Goal: Task Accomplishment & Management: Complete application form

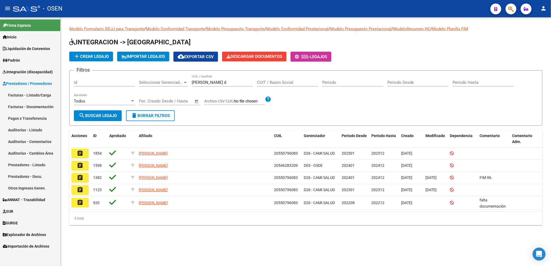
click at [43, 94] on link "Facturas - Listado/Carga" at bounding box center [30, 95] width 60 height 12
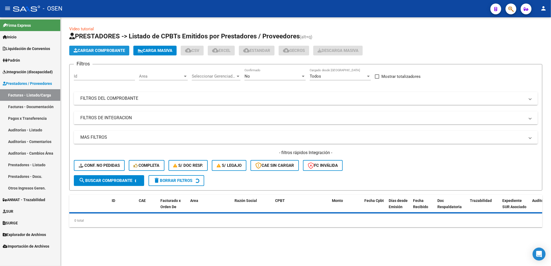
click at [119, 52] on span "Cargar Comprobante" at bounding box center [99, 50] width 51 height 5
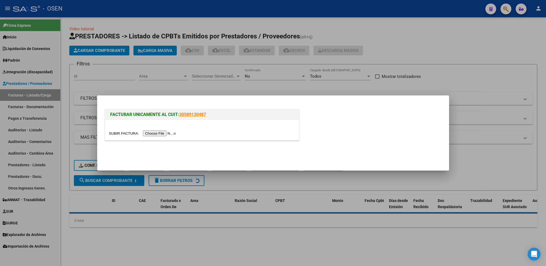
click at [162, 132] on input "file" at bounding box center [143, 134] width 68 height 6
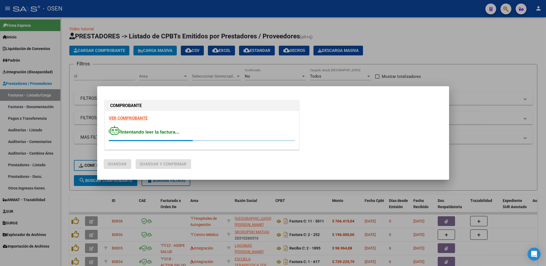
click at [123, 118] on strong "VER COMPROBANTE" at bounding box center [128, 118] width 39 height 5
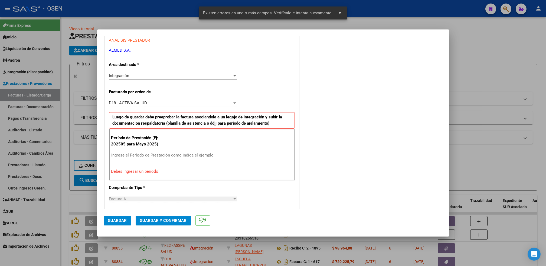
scroll to position [119, 0]
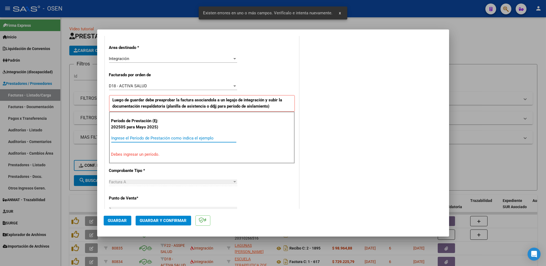
click at [166, 137] on input "Ingrese el Período de Prestación como indica el ejemplo" at bounding box center [173, 138] width 125 height 5
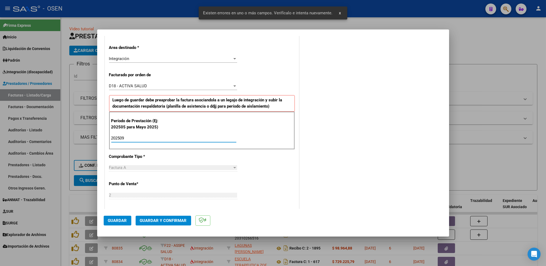
type input "202509"
click at [121, 219] on span "Guardar" at bounding box center [117, 220] width 19 height 5
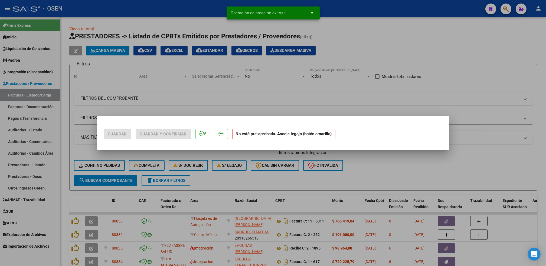
scroll to position [0, 0]
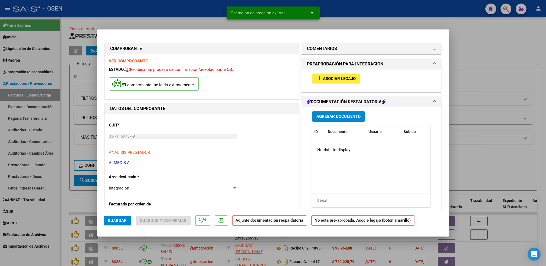
click at [347, 78] on span "Asociar Legajo" at bounding box center [339, 78] width 33 height 5
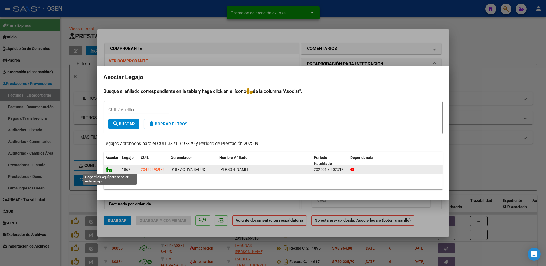
click at [107, 169] on icon at bounding box center [109, 170] width 6 height 6
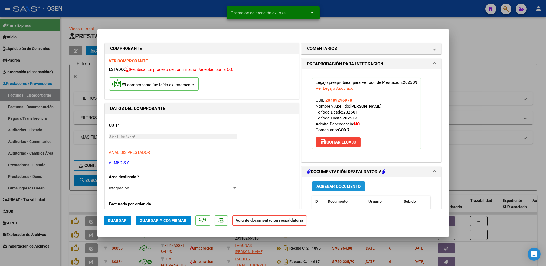
click at [333, 183] on button "Agregar Documento" at bounding box center [338, 187] width 53 height 10
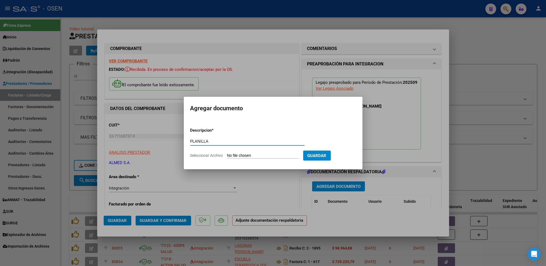
type input "PLANILLA"
click at [227, 153] on input "Seleccionar Archivo" at bounding box center [263, 155] width 72 height 5
type input "C:\fakepath\[PERSON_NAME].pdf"
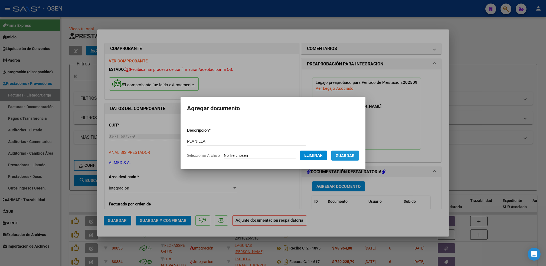
click at [352, 157] on span "Guardar" at bounding box center [345, 155] width 19 height 5
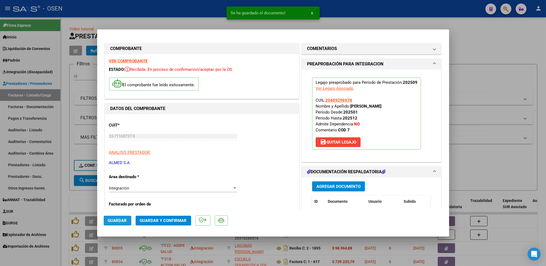
click at [122, 218] on span "Guardar" at bounding box center [117, 220] width 19 height 5
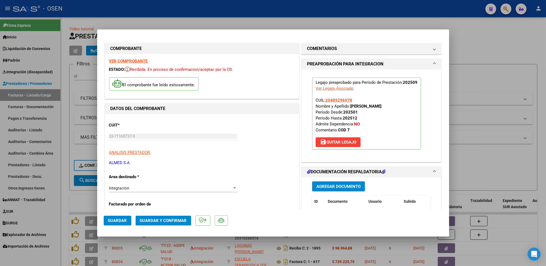
click at [63, 163] on div at bounding box center [273, 133] width 546 height 266
type input "$ 0,00"
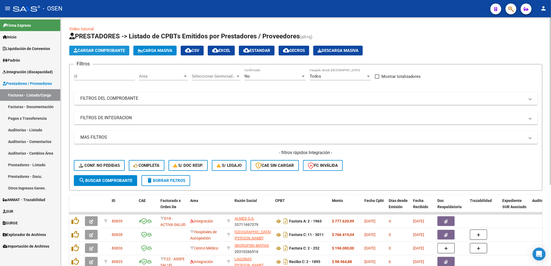
click at [97, 51] on span "Cargar Comprobante" at bounding box center [99, 50] width 51 height 5
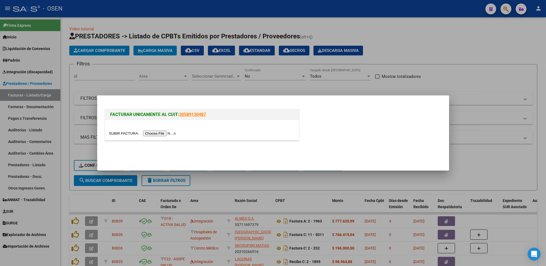
click at [158, 130] on div at bounding box center [202, 133] width 186 height 6
click at [159, 133] on input "file" at bounding box center [143, 134] width 68 height 6
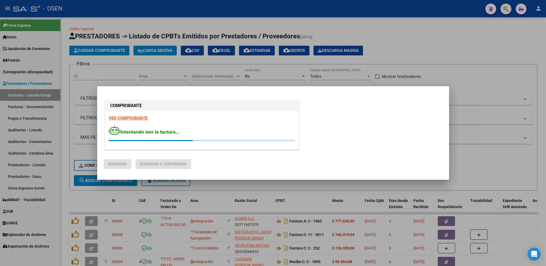
click at [130, 117] on strong "VER COMPROBANTE" at bounding box center [128, 118] width 39 height 5
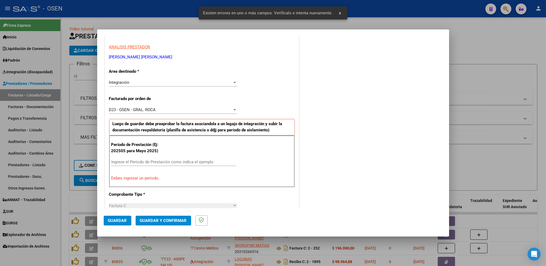
scroll to position [119, 0]
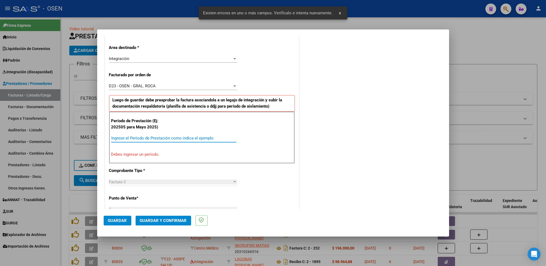
click at [152, 137] on input "Ingrese el Período de Prestación como indica el ejemplo" at bounding box center [173, 138] width 125 height 5
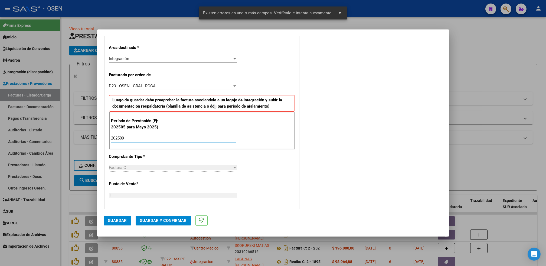
type input "202509"
click at [124, 219] on span "Guardar" at bounding box center [117, 220] width 19 height 5
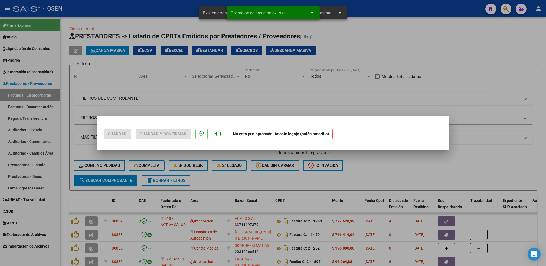
scroll to position [0, 0]
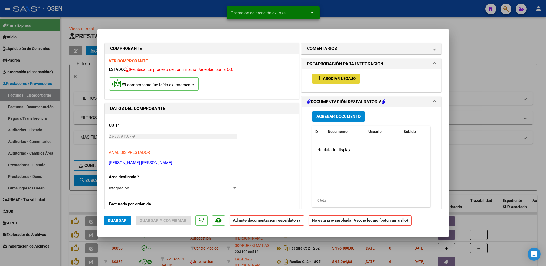
click at [338, 77] on span "Asociar Legajo" at bounding box center [339, 78] width 33 height 5
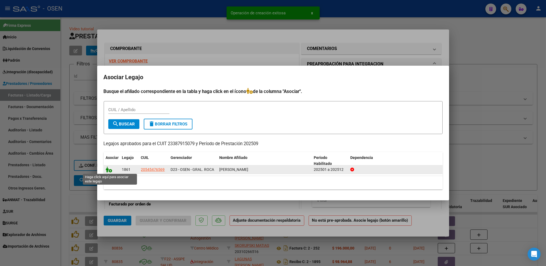
click at [106, 170] on icon at bounding box center [109, 170] width 6 height 6
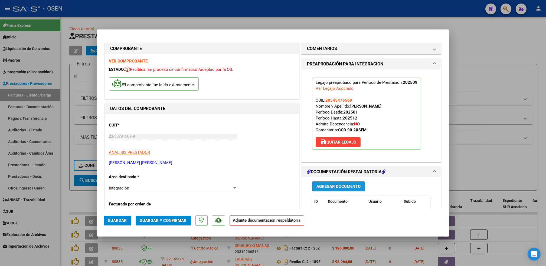
click at [340, 182] on button "Agregar Documento" at bounding box center [338, 187] width 53 height 10
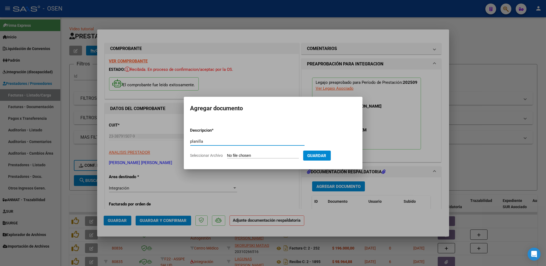
type input "planilla"
click at [227, 153] on input "Seleccionar Archivo" at bounding box center [263, 155] width 72 height 5
type input "C:\fakepath\[PERSON_NAME] asistencia SEPTIEMBRE.pdf"
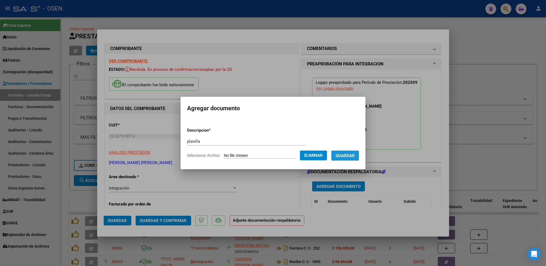
click at [347, 156] on span "Guardar" at bounding box center [345, 155] width 19 height 5
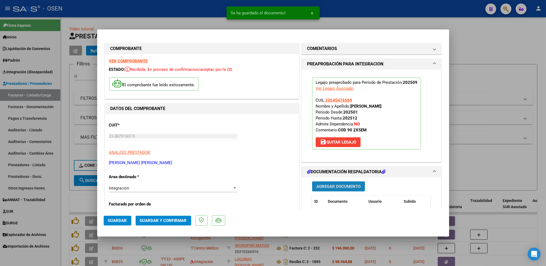
click at [347, 185] on span "Agregar Documento" at bounding box center [338, 186] width 44 height 5
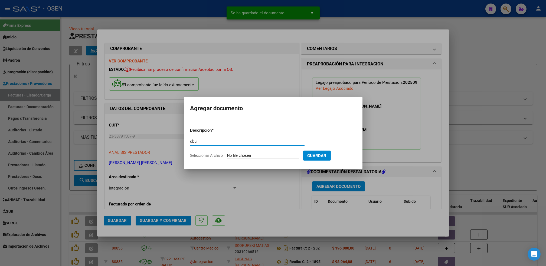
type input "cbu"
click at [227, 153] on input "Seleccionar Archivo" at bounding box center [263, 155] width 72 height 5
type input "C:\fakepath\cbu.pdf"
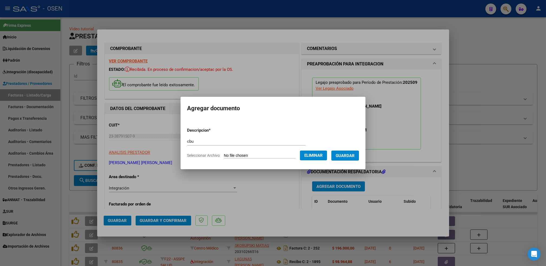
click at [346, 160] on button "Guardar" at bounding box center [345, 156] width 28 height 10
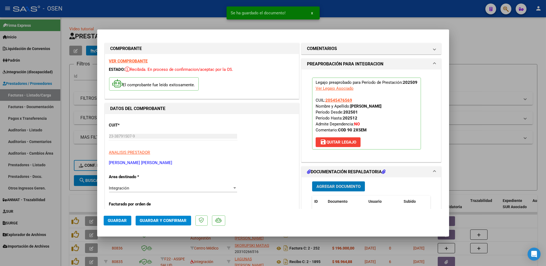
click at [129, 220] on button "Guardar" at bounding box center [118, 221] width 28 height 10
click at [61, 207] on div at bounding box center [273, 133] width 546 height 266
type input "$ 0,00"
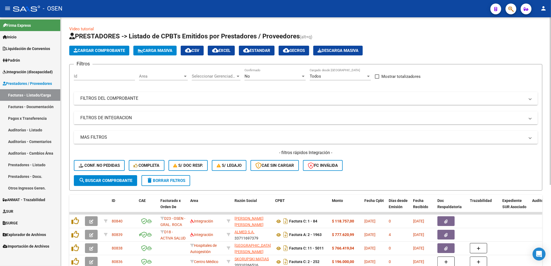
click at [108, 47] on button "Cargar Comprobante" at bounding box center [99, 51] width 60 height 10
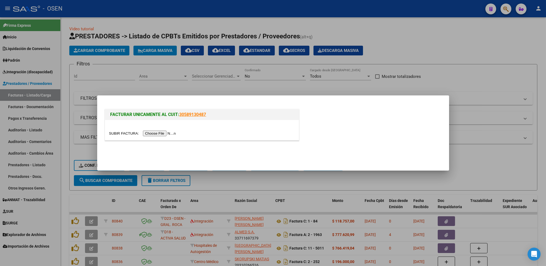
click at [163, 134] on input "file" at bounding box center [143, 134] width 68 height 6
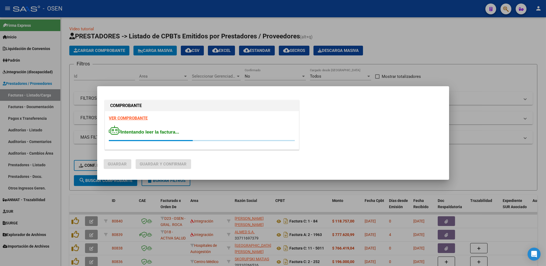
click at [127, 118] on strong "VER COMPROBANTE" at bounding box center [128, 118] width 39 height 5
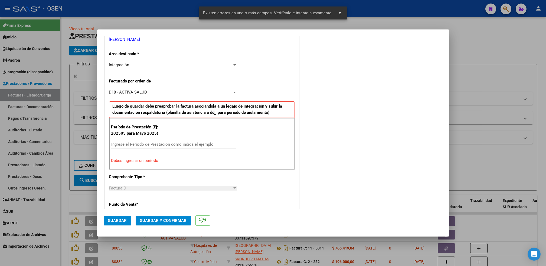
scroll to position [119, 0]
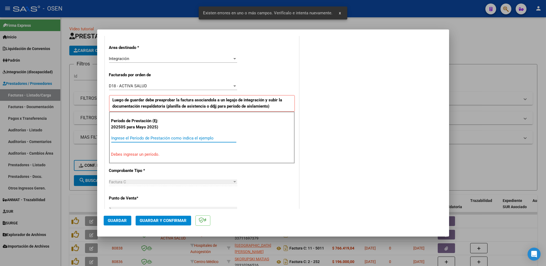
click at [148, 140] on input "Ingrese el Período de Prestación como indica el ejemplo" at bounding box center [173, 138] width 125 height 5
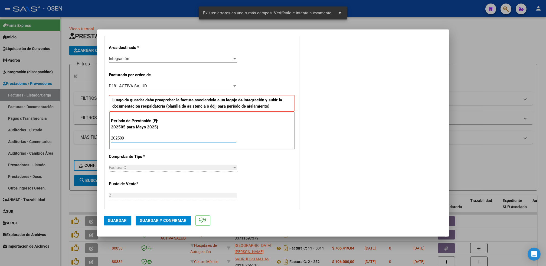
type input "202509"
click at [121, 222] on span "Guardar" at bounding box center [117, 220] width 19 height 5
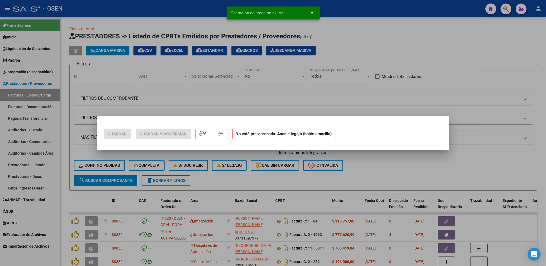
scroll to position [0, 0]
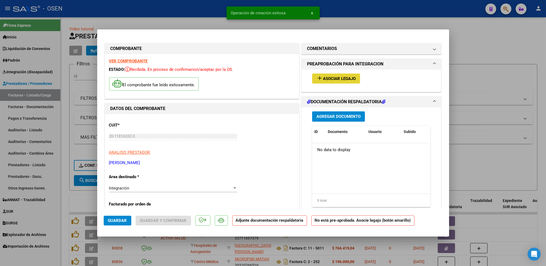
click at [347, 75] on button "add Asociar Legajo" at bounding box center [336, 79] width 48 height 10
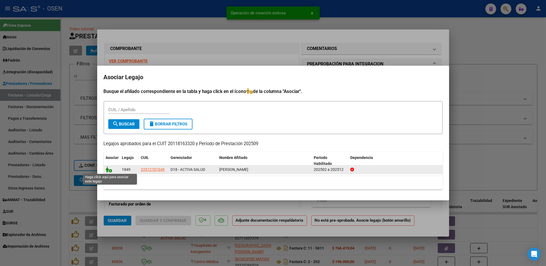
click at [108, 169] on icon at bounding box center [109, 170] width 6 height 6
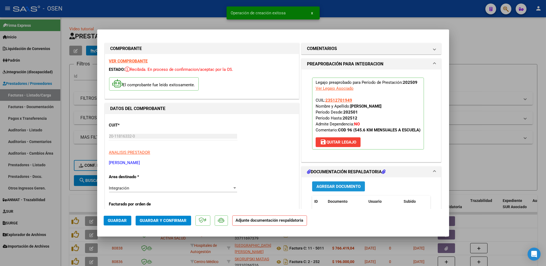
click at [343, 187] on span "Agregar Documento" at bounding box center [338, 186] width 44 height 5
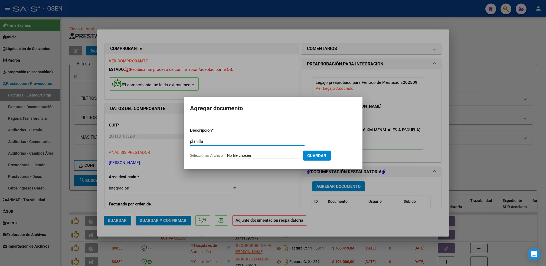
type input "planilla"
click at [227, 153] on input "Seleccionar Archivo" at bounding box center [263, 155] width 72 height 5
type input "C:\fakepath\[PERSON_NAME].pdf"
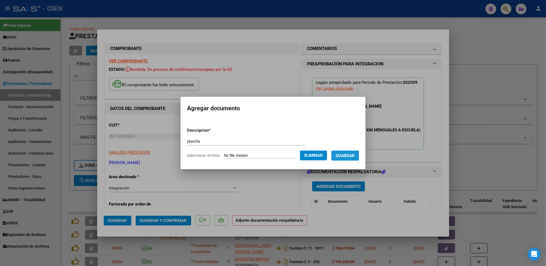
click at [351, 157] on span "Guardar" at bounding box center [345, 155] width 19 height 5
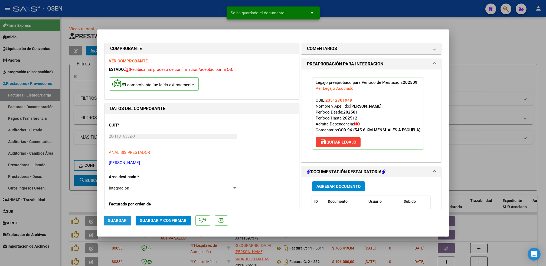
click at [124, 219] on span "Guardar" at bounding box center [117, 220] width 19 height 5
click at [63, 200] on div at bounding box center [273, 133] width 546 height 266
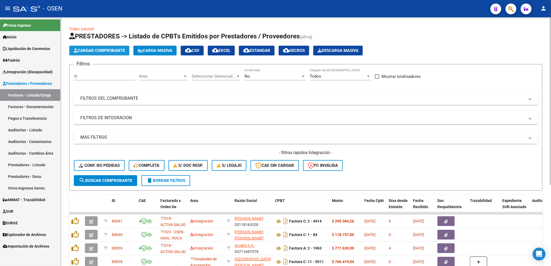
click at [123, 49] on span "Cargar Comprobante" at bounding box center [99, 50] width 51 height 5
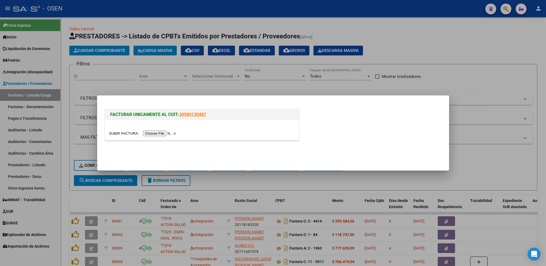
click at [157, 136] on div at bounding box center [202, 133] width 186 height 6
click at [157, 134] on input "file" at bounding box center [143, 134] width 68 height 6
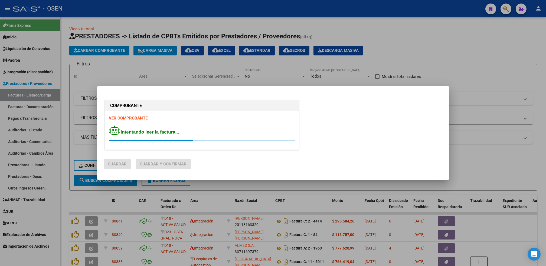
click at [456, 211] on div at bounding box center [273, 133] width 546 height 266
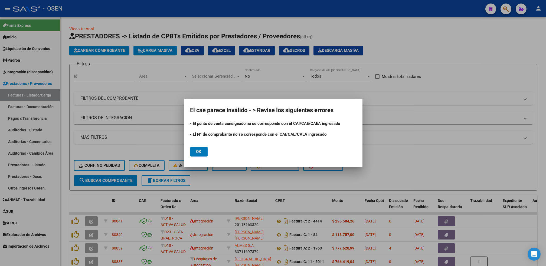
click at [204, 152] on button "Ok" at bounding box center [198, 152] width 17 height 10
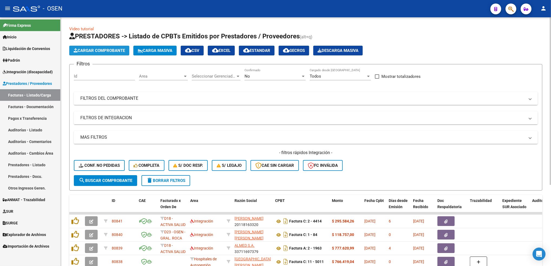
click at [122, 52] on span "Cargar Comprobante" at bounding box center [99, 50] width 51 height 5
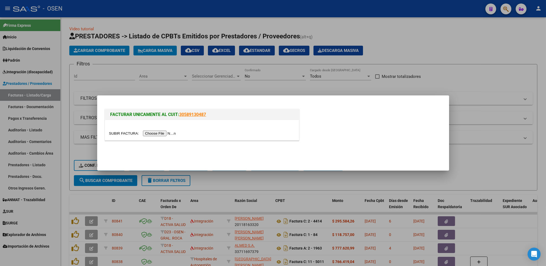
click at [157, 132] on input "file" at bounding box center [143, 134] width 68 height 6
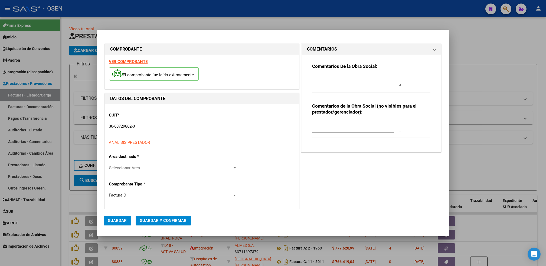
click at [129, 118] on div "CUIT * 30-68729862-0 Ingresar CUIT ANALISIS PRESTADOR ARCA Padrón" at bounding box center [202, 127] width 186 height 38
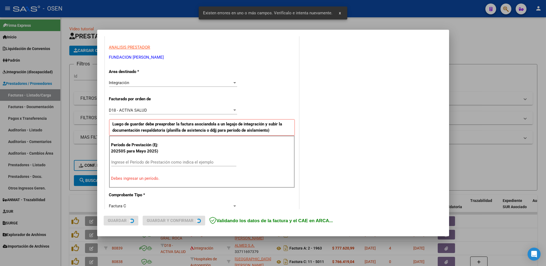
scroll to position [119, 0]
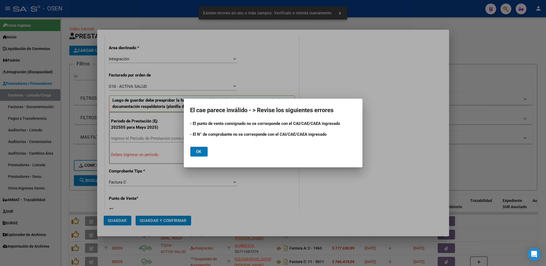
click at [205, 149] on button "Ok" at bounding box center [198, 152] width 17 height 10
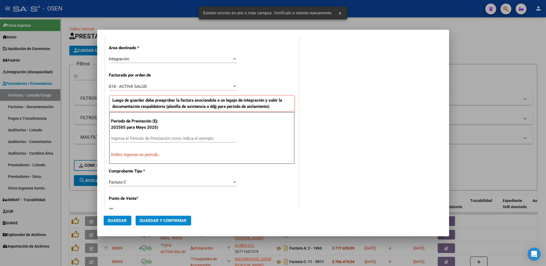
scroll to position [0, 0]
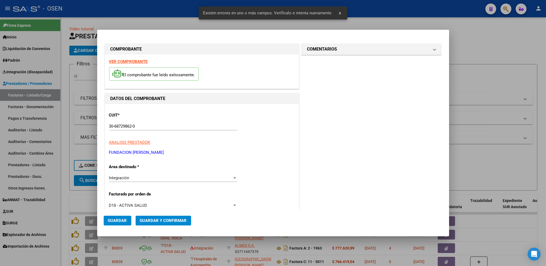
click at [143, 63] on strong "VER COMPROBANTE" at bounding box center [128, 61] width 39 height 5
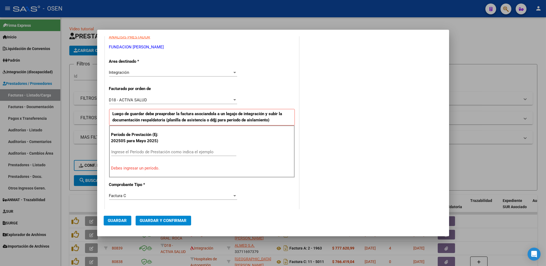
scroll to position [111, 0]
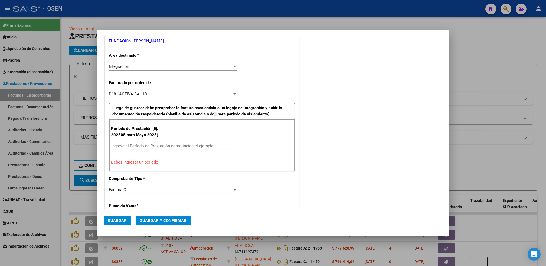
click at [136, 145] on input "Ingrese el Período de Prestación como indica el ejemplo" at bounding box center [173, 146] width 125 height 5
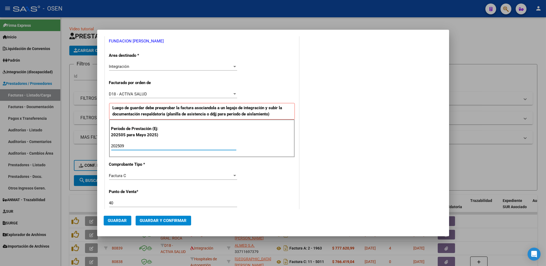
type input "202509"
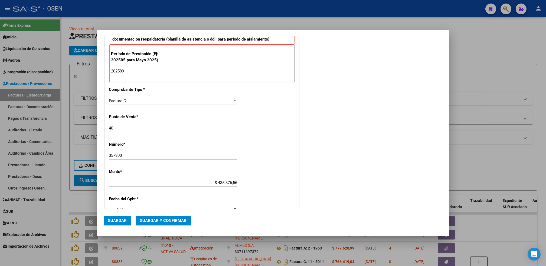
scroll to position [187, 0]
click at [114, 129] on input "40" at bounding box center [173, 127] width 128 height 5
type input "4"
click at [134, 154] on input "357300" at bounding box center [173, 154] width 128 height 5
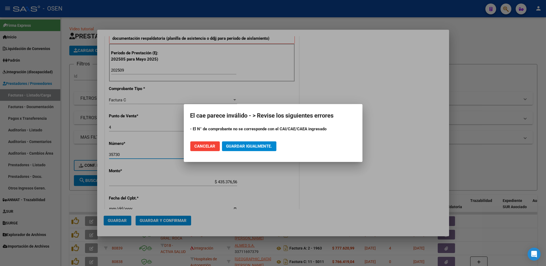
type input "35730"
click at [252, 146] on span "Guardar igualmente." at bounding box center [249, 146] width 46 height 5
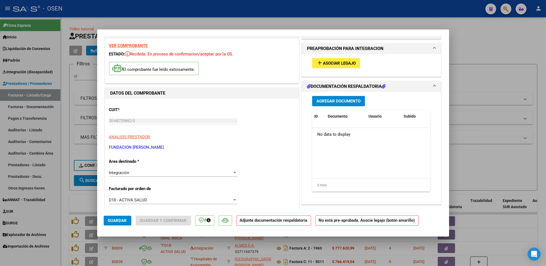
scroll to position [0, 0]
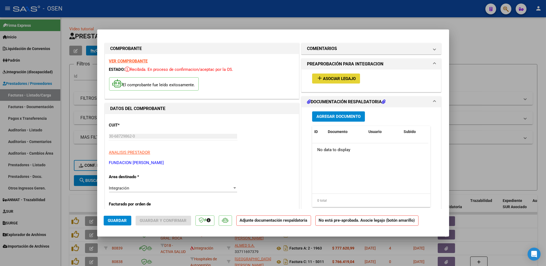
click at [328, 78] on span "Asociar Legajo" at bounding box center [339, 78] width 33 height 5
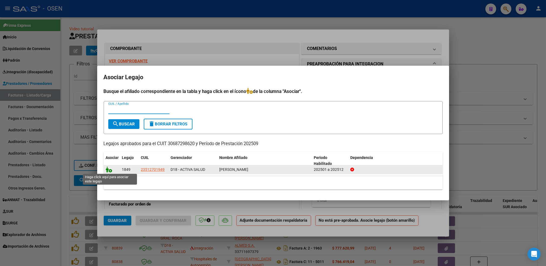
click at [109, 170] on icon at bounding box center [109, 170] width 6 height 6
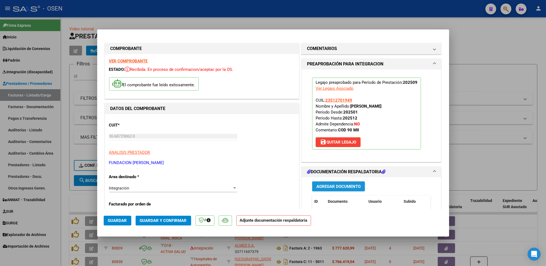
click at [343, 186] on span "Agregar Documento" at bounding box center [338, 186] width 44 height 5
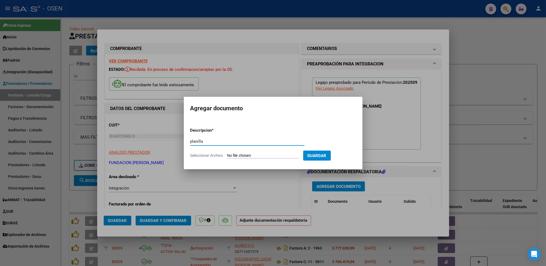
type input "planilla"
click at [227, 153] on input "Seleccionar Archivo" at bounding box center [263, 155] width 72 height 5
type input "C:\fakepath\PA [PERSON_NAME] [DATE].pdf"
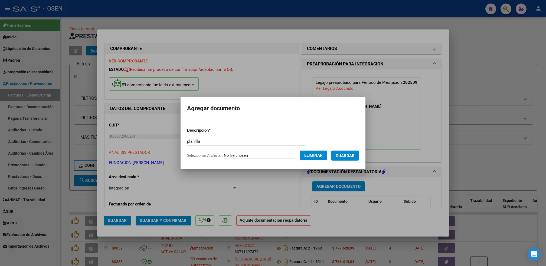
click at [343, 157] on span "Guardar" at bounding box center [345, 155] width 19 height 5
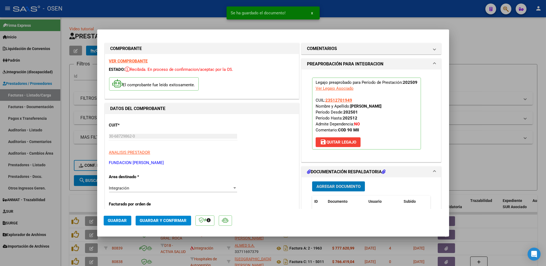
click at [116, 221] on span "Guardar" at bounding box center [117, 220] width 19 height 5
click at [64, 199] on div at bounding box center [273, 133] width 546 height 266
type input "$ 0,00"
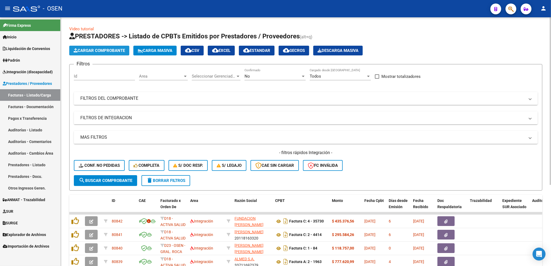
click at [122, 48] on span "Cargar Comprobante" at bounding box center [99, 50] width 51 height 5
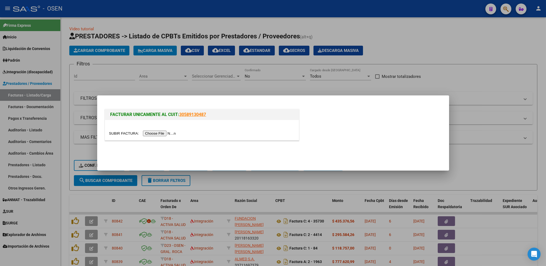
click at [159, 133] on input "file" at bounding box center [143, 134] width 68 height 6
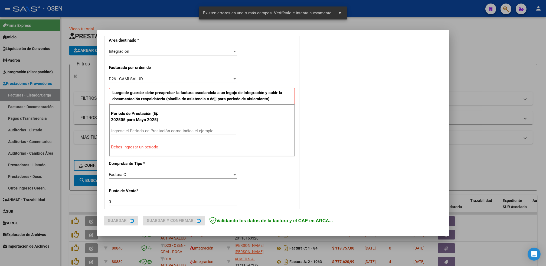
scroll to position [129, 0]
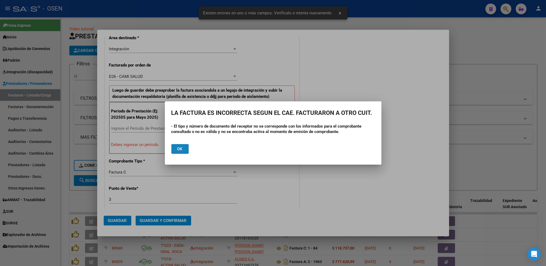
click at [180, 150] on span "Ok" at bounding box center [179, 149] width 5 height 5
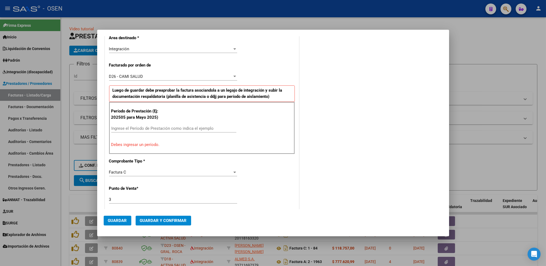
scroll to position [0, 0]
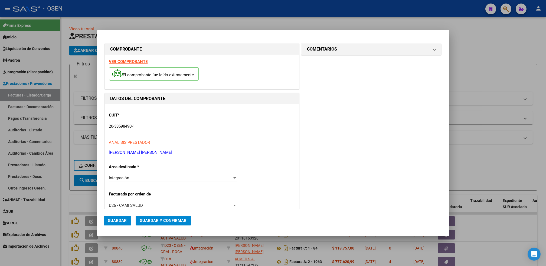
click at [134, 61] on strong "VER COMPROBANTE" at bounding box center [128, 61] width 39 height 5
click at [186, 14] on div at bounding box center [273, 133] width 546 height 266
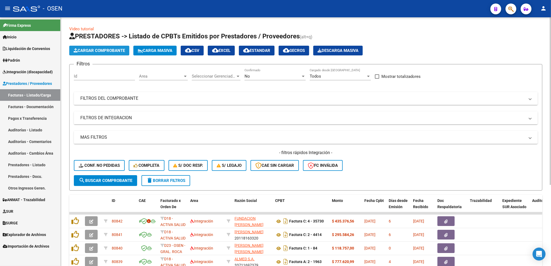
click at [122, 48] on span "Cargar Comprobante" at bounding box center [99, 50] width 51 height 5
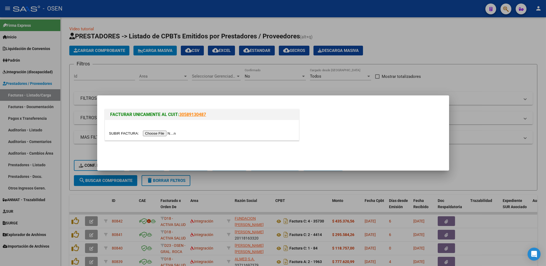
click at [148, 135] on input "file" at bounding box center [143, 134] width 68 height 6
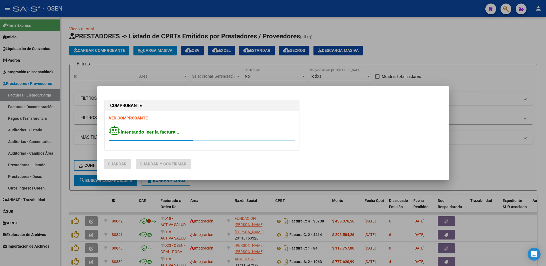
click at [139, 117] on strong "VER COMPROBANTE" at bounding box center [128, 118] width 39 height 5
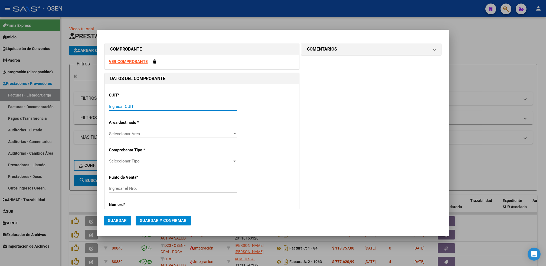
click at [124, 107] on input "Ingresar CUIT" at bounding box center [173, 106] width 128 height 5
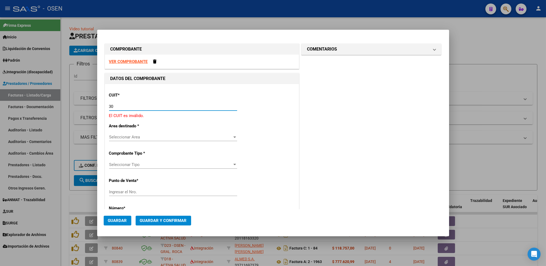
paste input "-65980455"
type input "30-65980455-3"
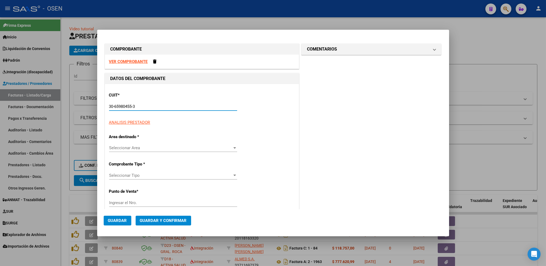
type input "5"
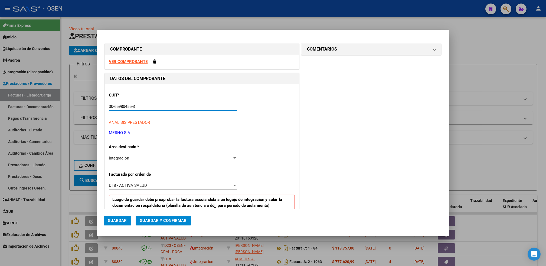
type input "30-65980455-3"
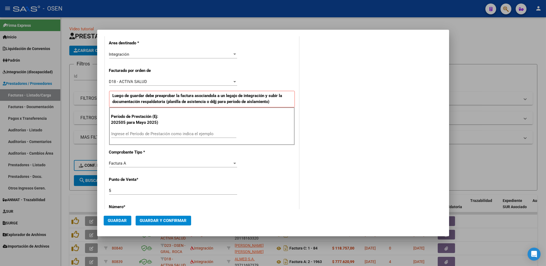
scroll to position [116, 0]
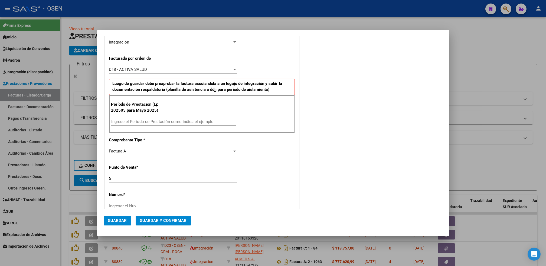
click at [152, 120] on input "Ingrese el Período de Prestación como indica el ejemplo" at bounding box center [173, 121] width 125 height 5
type input "202509"
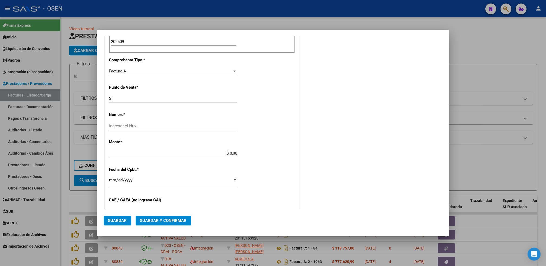
scroll to position [197, 0]
click at [118, 126] on input "Ingresar el Nro." at bounding box center [173, 125] width 128 height 5
type input "2895"
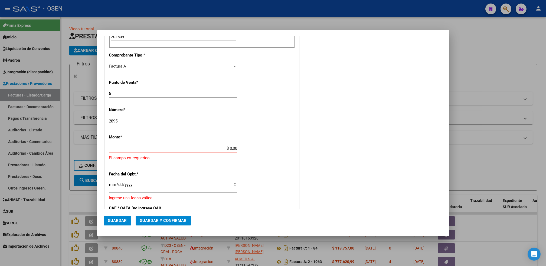
scroll to position [202, 0]
paste input "435.376,56"
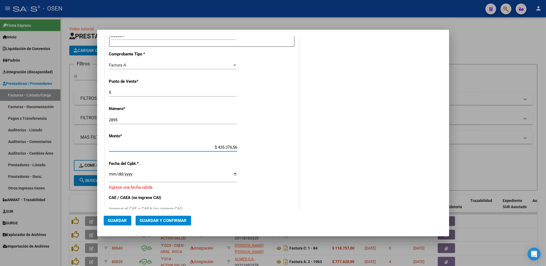
type input "$ 435.376,56"
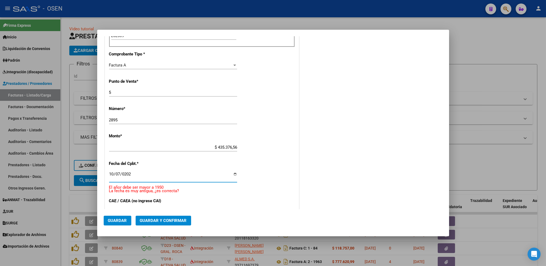
type input "[DATE]"
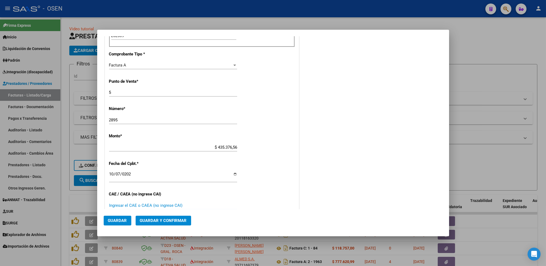
paste input "75403996548740"
type input "75403996548740"
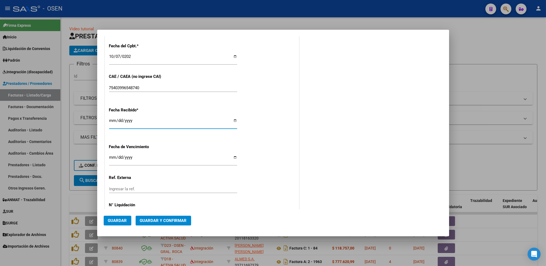
click at [120, 221] on span "Guardar" at bounding box center [117, 220] width 19 height 5
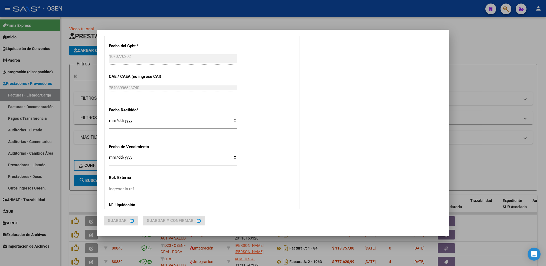
scroll to position [0, 0]
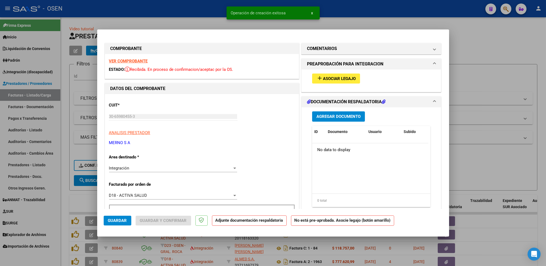
click at [331, 71] on div "add Asociar Legajo" at bounding box center [371, 79] width 127 height 18
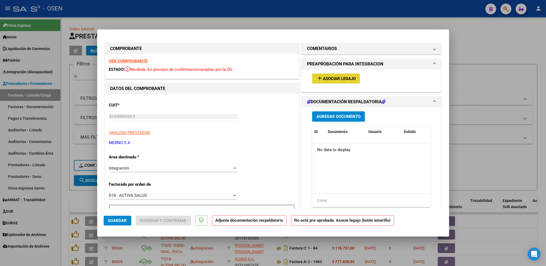
click at [323, 77] on span "Asociar Legajo" at bounding box center [339, 78] width 33 height 5
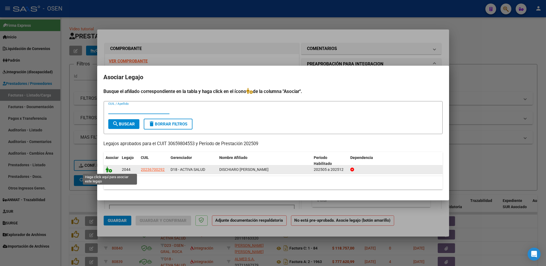
click at [105, 170] on datatable-body-cell at bounding box center [112, 170] width 16 height 8
click at [110, 170] on icon at bounding box center [109, 170] width 6 height 6
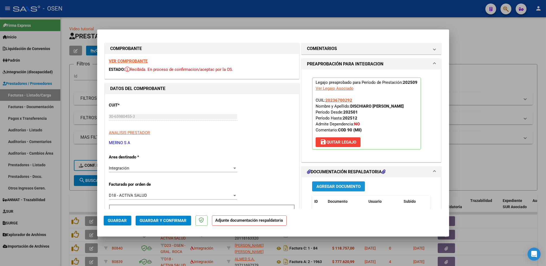
click at [333, 189] on button "Agregar Documento" at bounding box center [338, 187] width 53 height 10
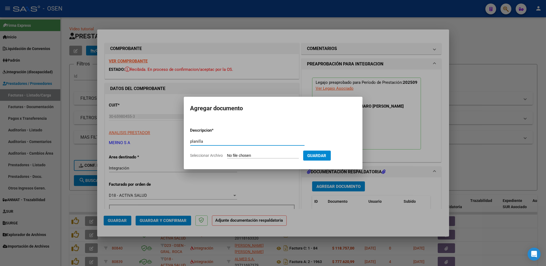
type input "planilla"
click at [227, 153] on input "Seleccionar Archivo" at bounding box center [263, 155] width 72 height 5
type input "C:\fakepath\Dichiaro_firma.pdf"
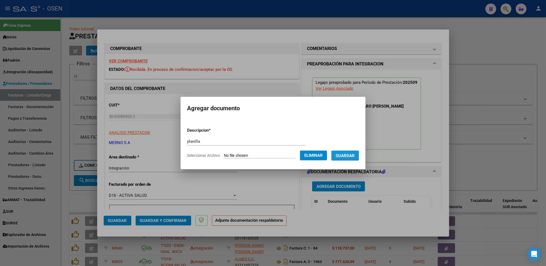
click at [343, 159] on button "Guardar" at bounding box center [345, 156] width 28 height 10
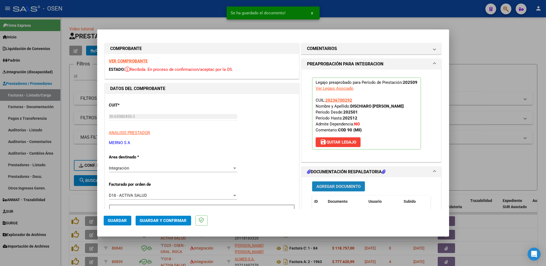
click at [344, 185] on span "Agregar Documento" at bounding box center [338, 186] width 44 height 5
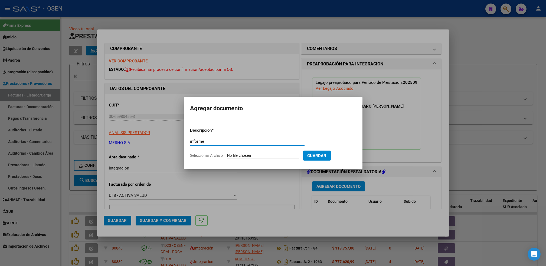
type input "informe"
click at [227, 153] on input "Seleccionar Archivo" at bounding box center [263, 155] width 72 height 5
type input "C:\fakepath\Dichiaro_2025100212293038.pdf"
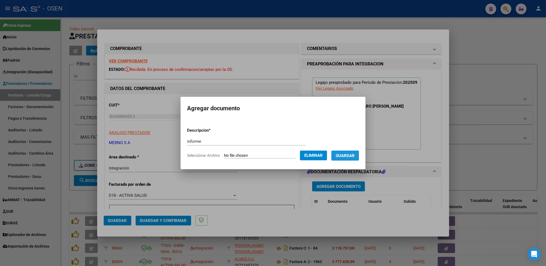
click at [348, 156] on span "Guardar" at bounding box center [345, 155] width 19 height 5
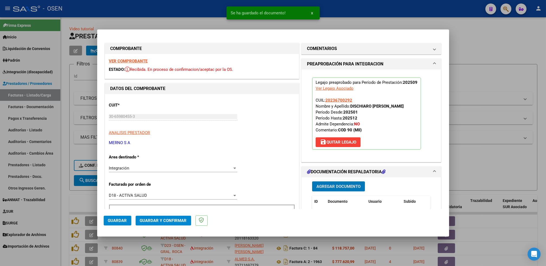
click at [114, 219] on span "Guardar" at bounding box center [117, 220] width 19 height 5
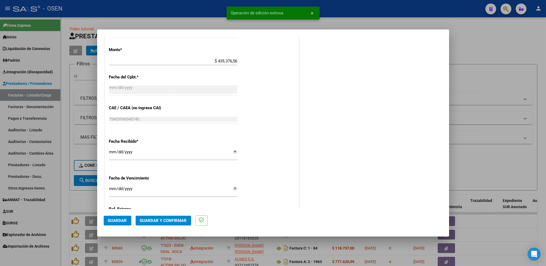
scroll to position [301, 0]
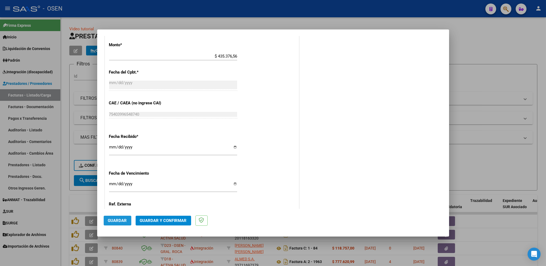
click at [120, 218] on span "Guardar" at bounding box center [117, 220] width 19 height 5
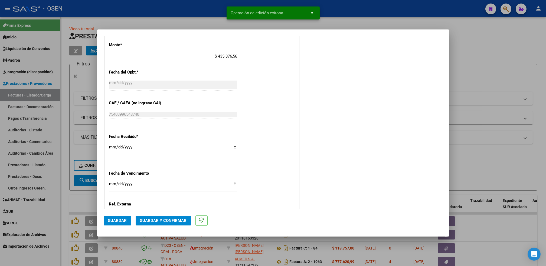
click at [63, 198] on div at bounding box center [273, 133] width 546 height 266
type input "$ 0,00"
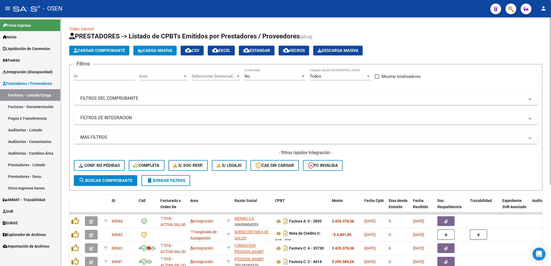
click at [122, 48] on span "Cargar Comprobante" at bounding box center [99, 50] width 51 height 5
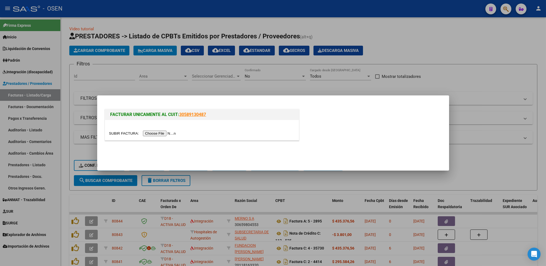
click at [164, 132] on input "file" at bounding box center [143, 134] width 68 height 6
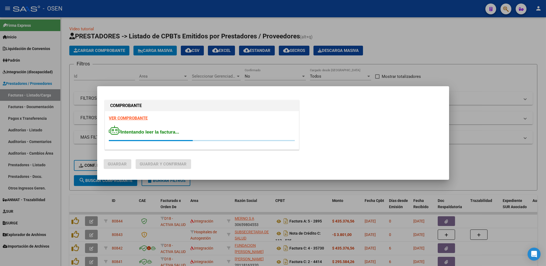
click at [129, 117] on strong "VER COMPROBANTE" at bounding box center [128, 118] width 39 height 5
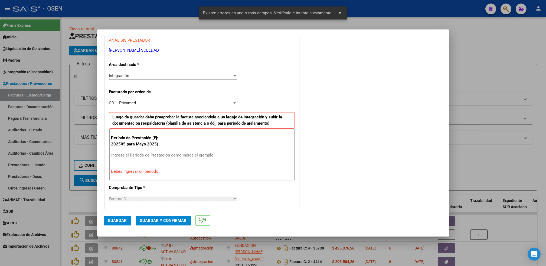
scroll to position [119, 0]
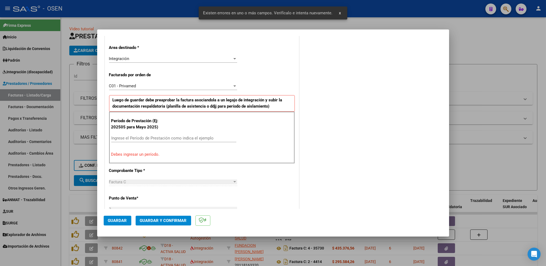
click at [156, 134] on div "Ingrese el Período de Prestación como indica el ejemplo" at bounding box center [173, 138] width 125 height 8
type input "-2"
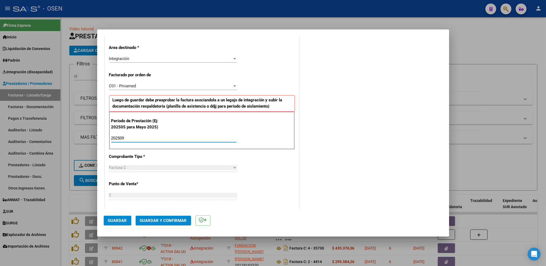
type input "202509"
click at [121, 223] on button "Guardar" at bounding box center [118, 221] width 28 height 10
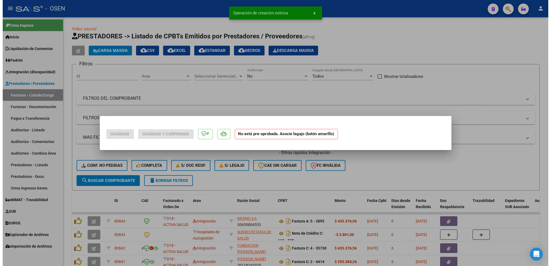
scroll to position [0, 0]
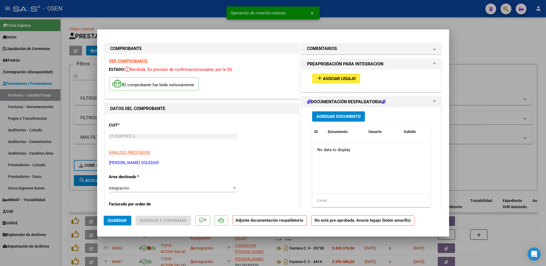
click at [350, 72] on div "add Asociar Legajo" at bounding box center [371, 79] width 127 height 18
click at [348, 75] on button "add Asociar Legajo" at bounding box center [336, 79] width 48 height 10
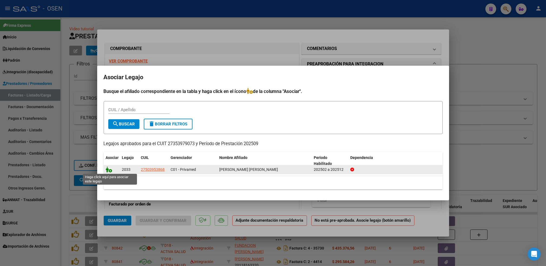
click at [108, 170] on icon at bounding box center [109, 170] width 6 height 6
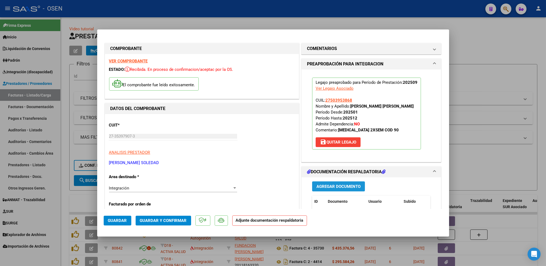
click at [354, 185] on span "Agregar Documento" at bounding box center [338, 186] width 44 height 5
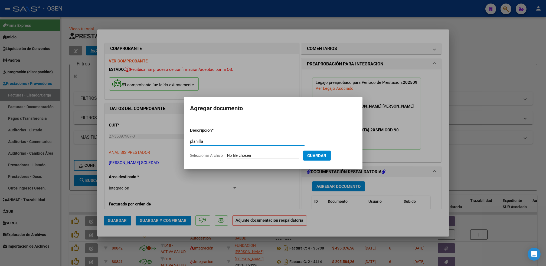
type input "planilla"
click at [227, 153] on input "Seleccionar Archivo" at bounding box center [263, 155] width 72 height 5
type input "C:\fakepath\planilla.pdf"
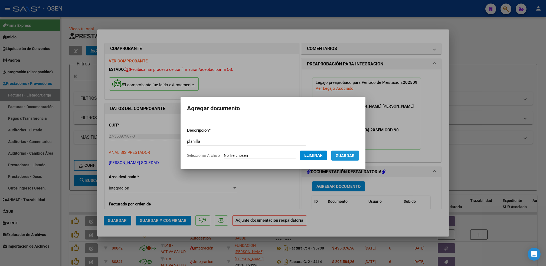
click at [346, 160] on button "Guardar" at bounding box center [345, 156] width 28 height 10
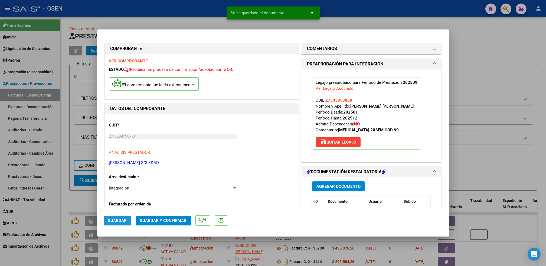
click at [122, 219] on span "Guardar" at bounding box center [117, 220] width 19 height 5
click at [63, 192] on div at bounding box center [273, 133] width 546 height 266
type input "$ 0,00"
